Goal: Find specific page/section: Find specific page/section

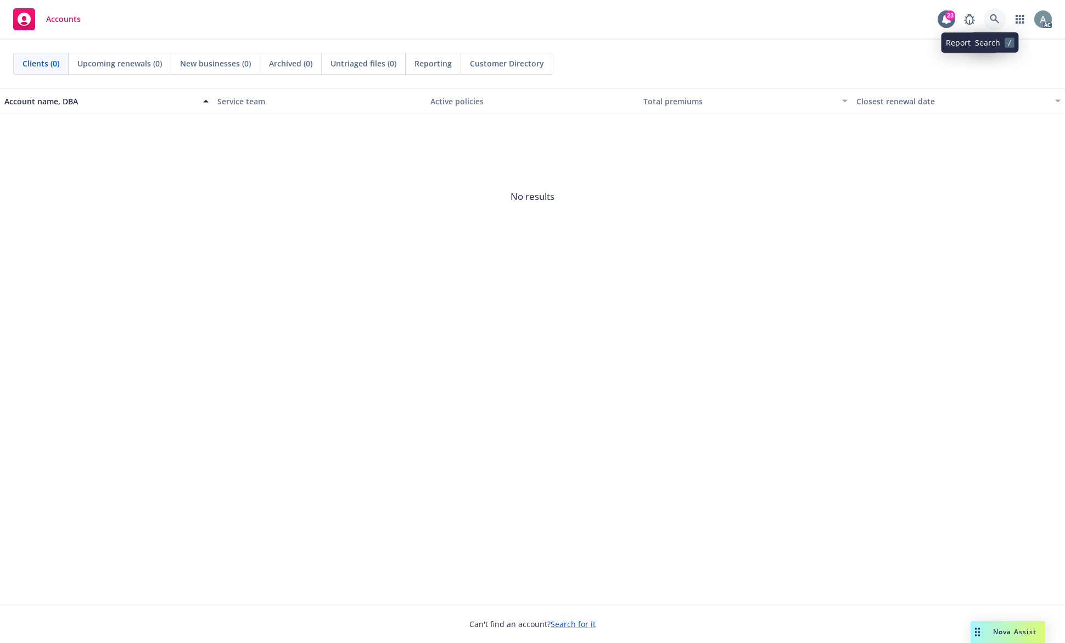
click at [997, 21] on icon at bounding box center [994, 18] width 9 height 9
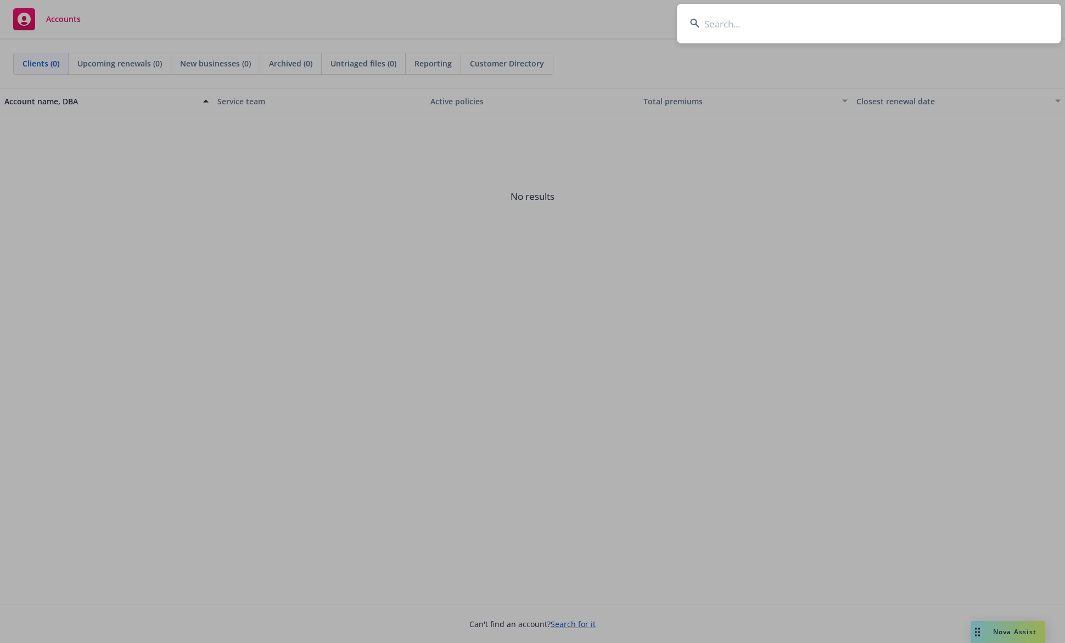
click at [802, 25] on input at bounding box center [869, 24] width 384 height 40
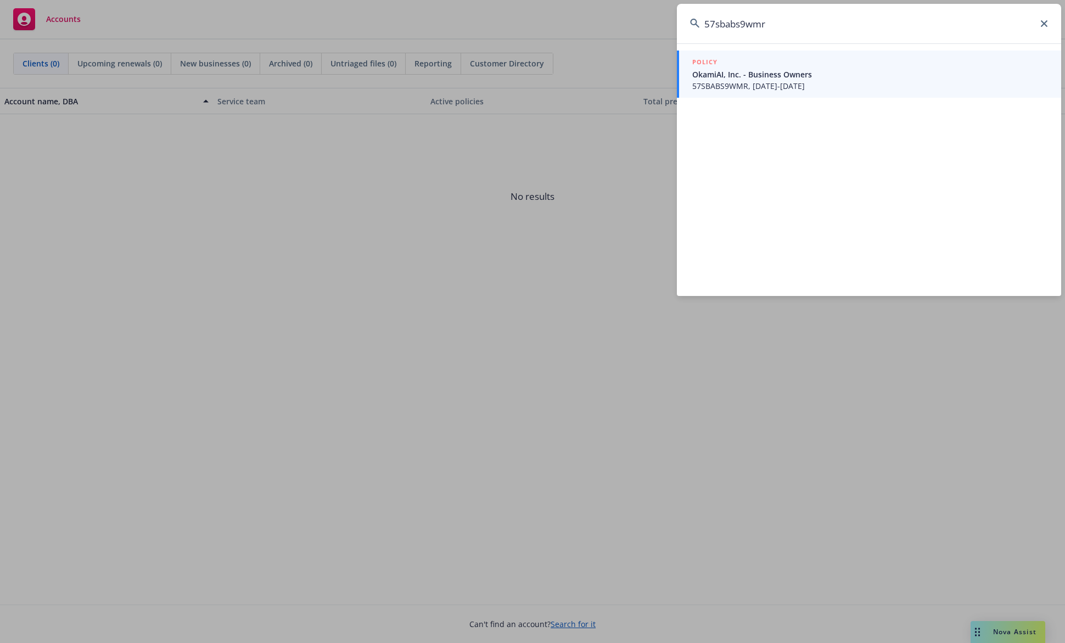
type input "57sbabs9wmr"
click at [851, 69] on div "POLICY" at bounding box center [871, 63] width 356 height 12
